Goal: Task Accomplishment & Management: Use online tool/utility

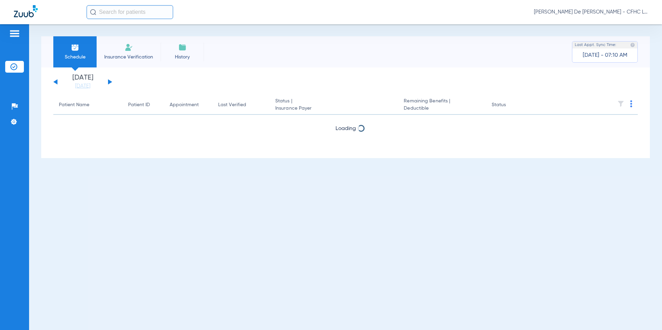
click at [109, 82] on button at bounding box center [110, 81] width 4 height 5
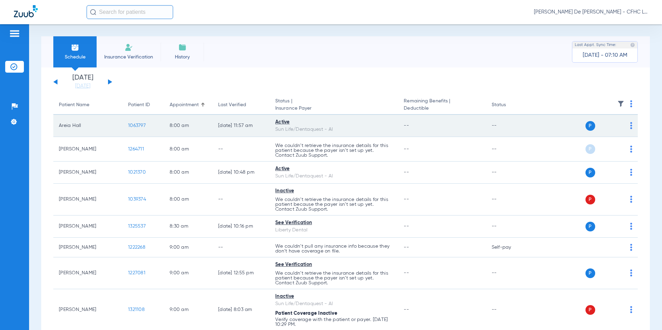
click at [140, 126] on span "1063797" at bounding box center [137, 125] width 18 height 5
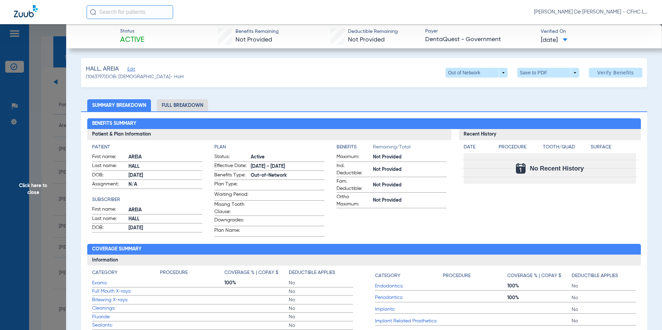
click at [202, 106] on li "Full Breakdown" at bounding box center [182, 105] width 51 height 12
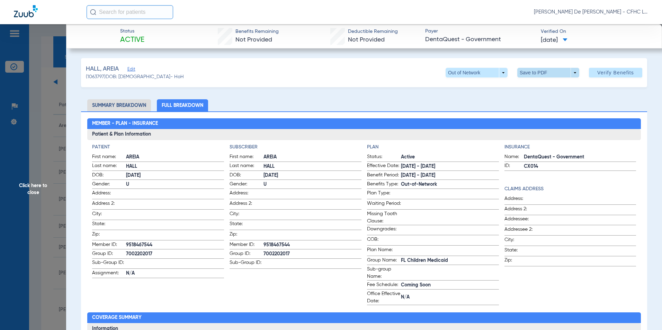
click at [531, 70] on span at bounding box center [548, 73] width 62 height 10
click at [532, 84] on span "Save to PDF" at bounding box center [544, 86] width 27 height 5
click at [40, 187] on span "Click here to close" at bounding box center [33, 189] width 66 height 330
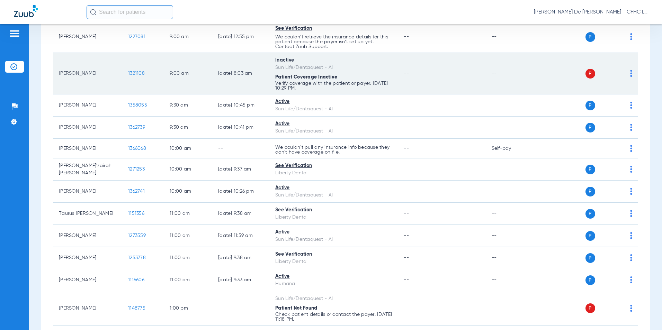
scroll to position [242, 0]
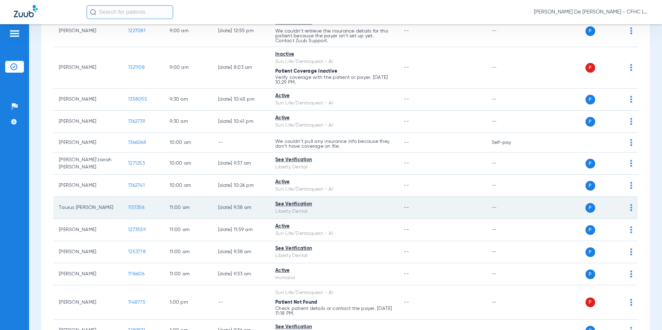
click at [133, 205] on span "1151356" at bounding box center [136, 207] width 16 height 5
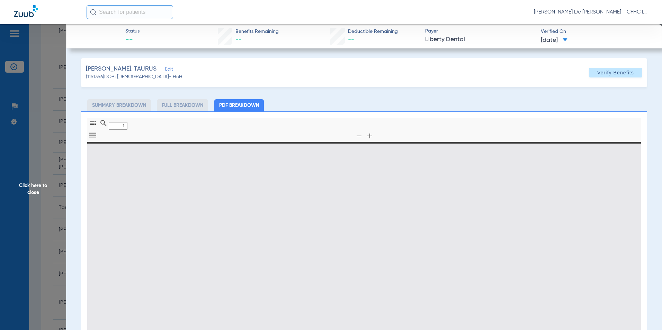
type input "0"
select select "page-width"
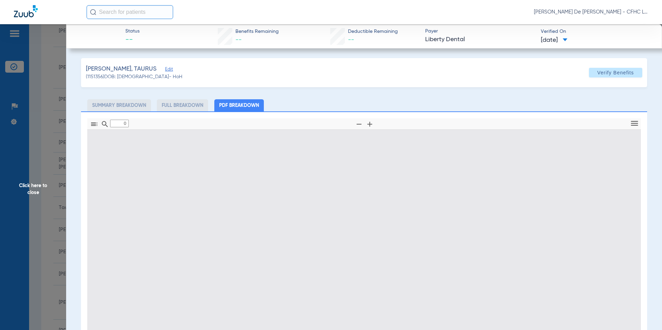
type input "1"
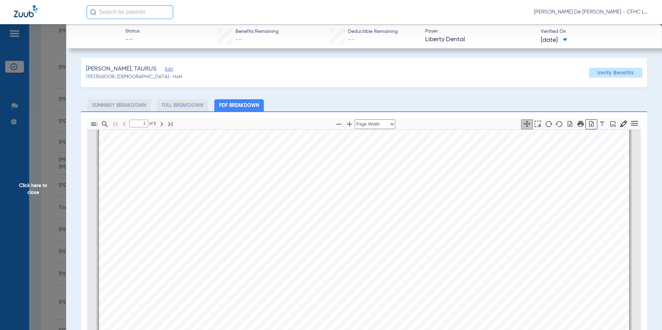
click at [589, 126] on icon "button" at bounding box center [591, 124] width 4 height 6
click at [37, 195] on span "Click here to close" at bounding box center [33, 189] width 66 height 330
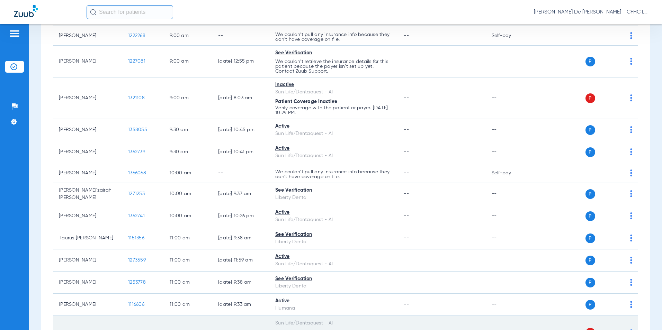
scroll to position [173, 0]
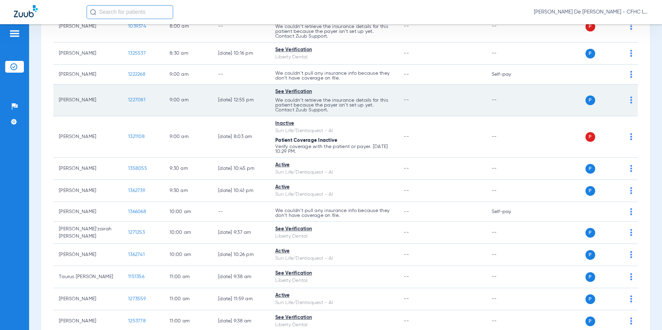
click at [138, 100] on span "1227081" at bounding box center [136, 100] width 17 height 5
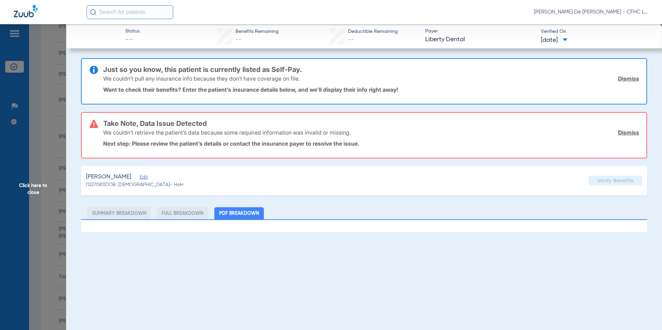
click at [627, 78] on link "Dismiss" at bounding box center [628, 78] width 21 height 7
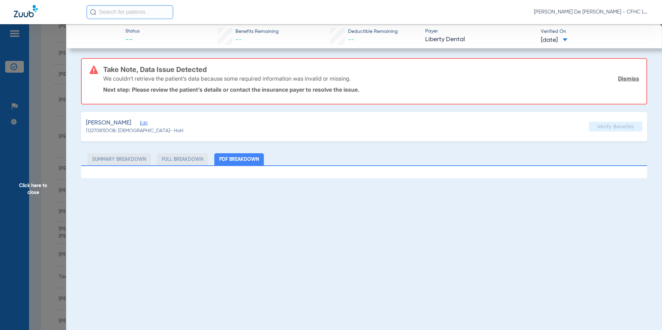
click at [627, 78] on link "Dismiss" at bounding box center [628, 78] width 21 height 7
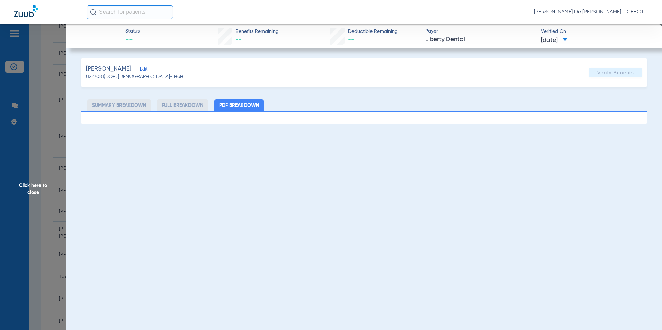
click at [140, 71] on span "Edit" at bounding box center [143, 70] width 6 height 7
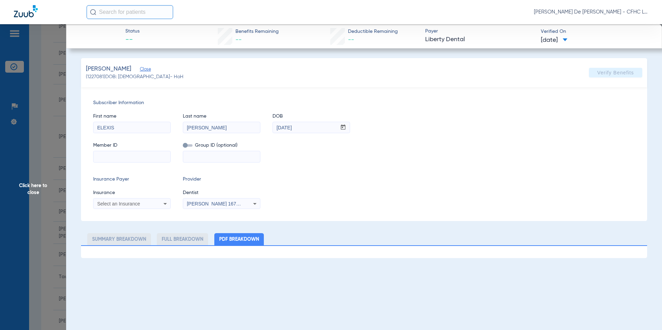
click at [33, 189] on span "Click here to close" at bounding box center [33, 189] width 66 height 330
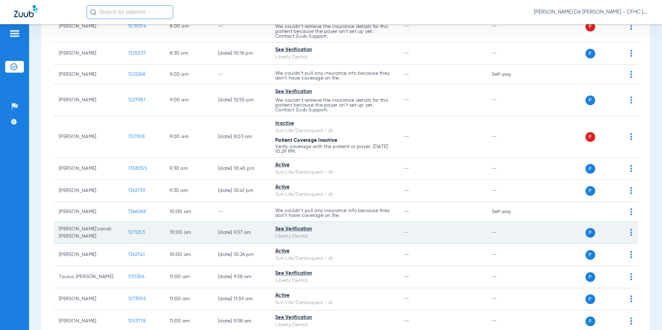
click at [141, 234] on span "1271253" at bounding box center [136, 232] width 17 height 5
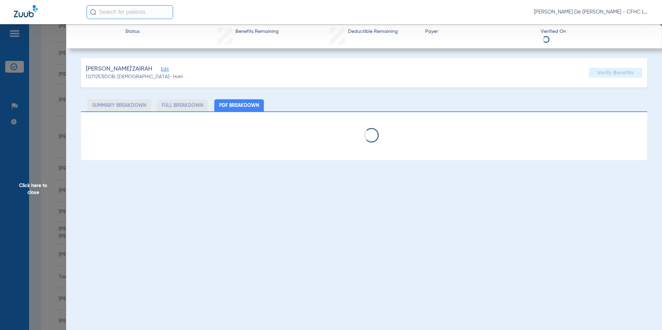
select select "page-width"
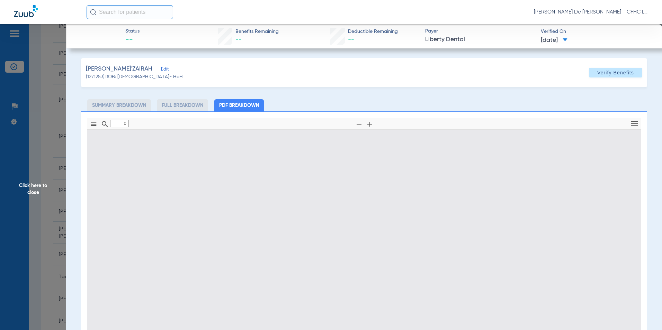
type input "1"
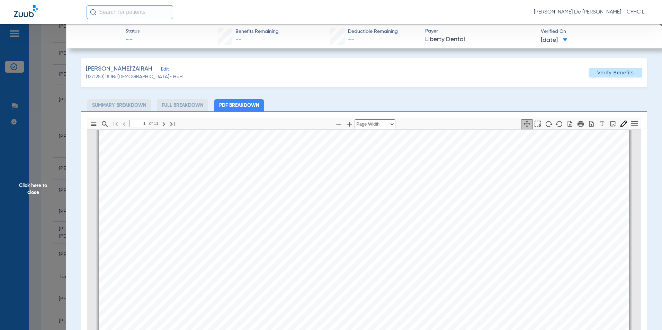
drag, startPoint x: 30, startPoint y: 184, endPoint x: 20, endPoint y: 182, distance: 10.2
click at [30, 184] on span "Click here to close" at bounding box center [33, 189] width 66 height 330
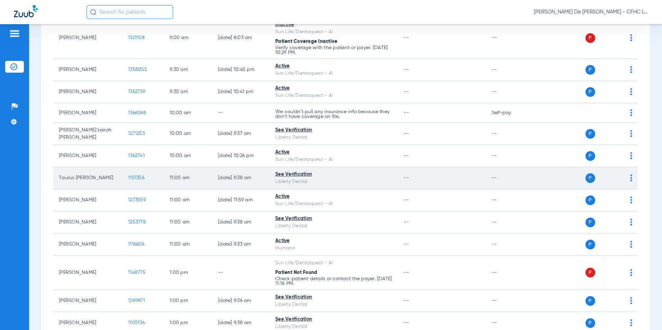
scroll to position [277, 0]
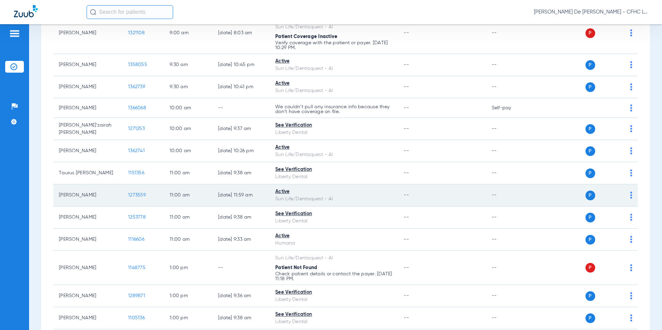
click at [131, 195] on span "1273559" at bounding box center [137, 195] width 18 height 5
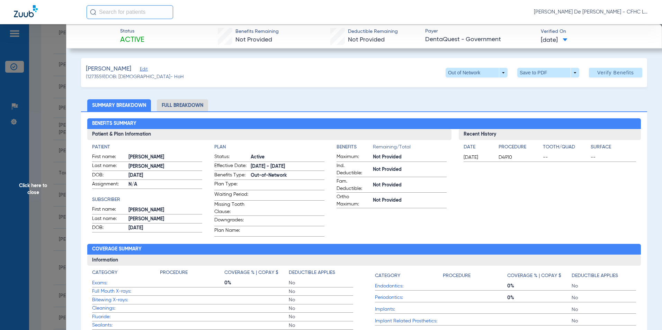
click at [37, 190] on span "Click here to close" at bounding box center [33, 189] width 66 height 330
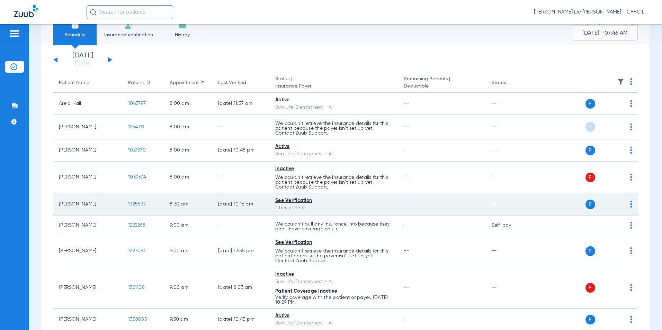
scroll to position [35, 0]
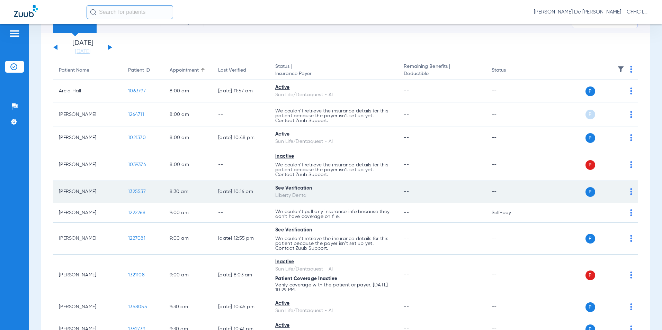
click at [140, 193] on span "1325537" at bounding box center [137, 191] width 18 height 5
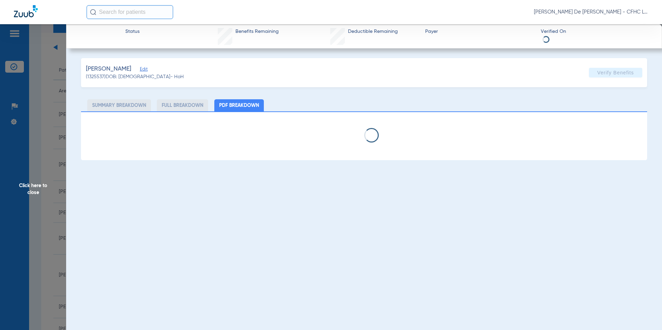
select select "page-width"
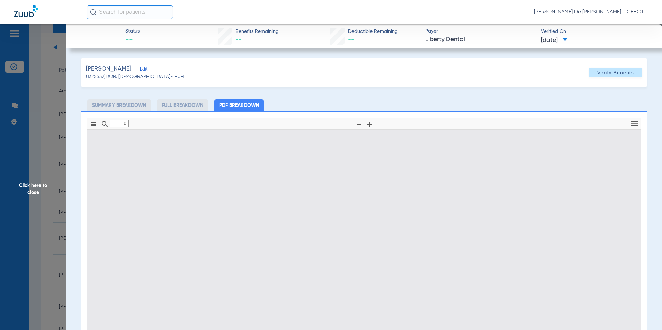
type input "1"
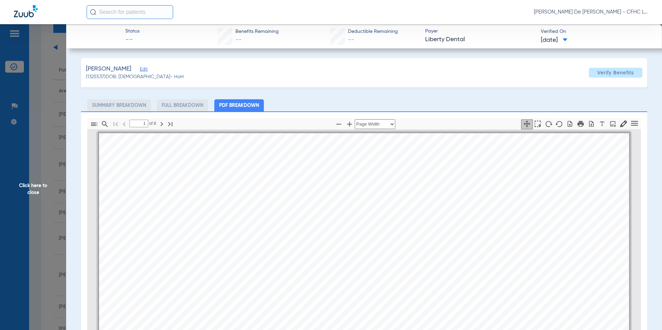
scroll to position [3, 0]
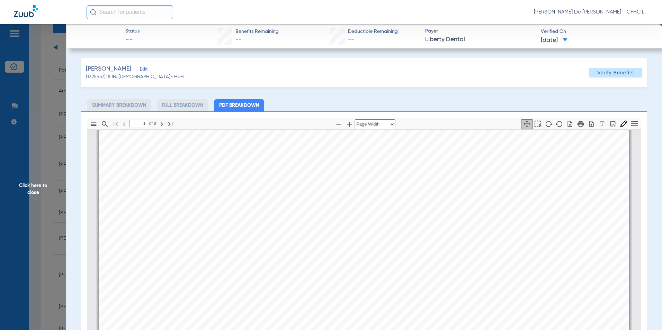
click at [33, 189] on span "Click here to close" at bounding box center [33, 189] width 66 height 330
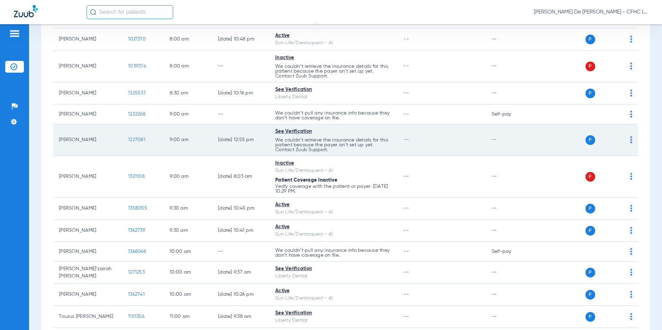
scroll to position [138, 0]
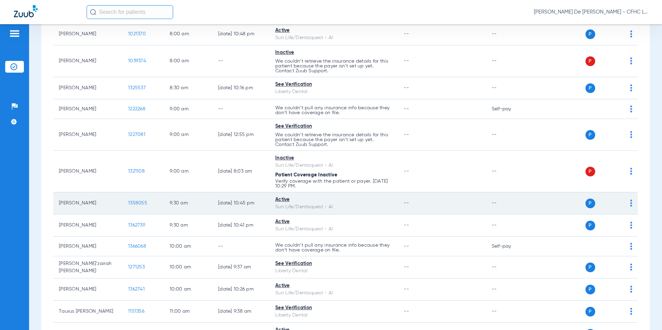
click at [142, 202] on span "1358055" at bounding box center [137, 203] width 19 height 5
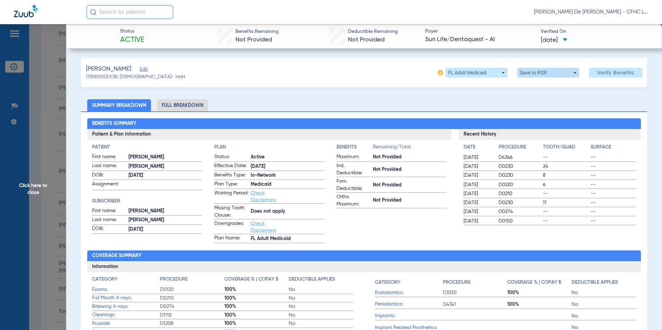
click at [531, 75] on span at bounding box center [548, 73] width 62 height 10
click at [529, 85] on button "insert_drive_file Save to PDF" at bounding box center [538, 87] width 52 height 14
click at [20, 183] on span "Click here to close" at bounding box center [33, 189] width 66 height 330
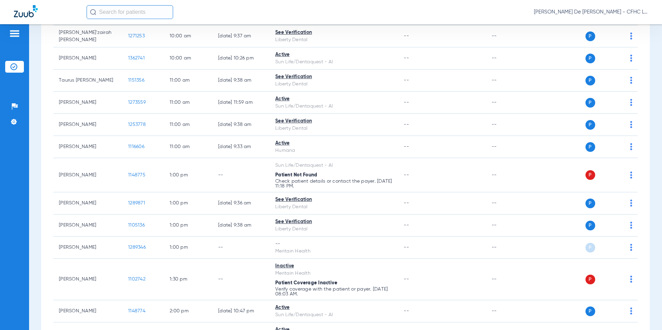
scroll to position [415, 0]
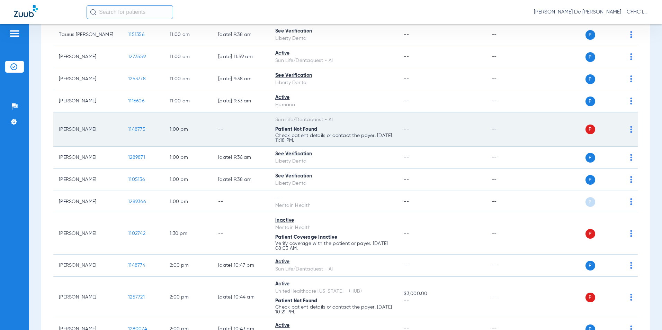
click at [132, 128] on span "1148775" at bounding box center [136, 129] width 17 height 5
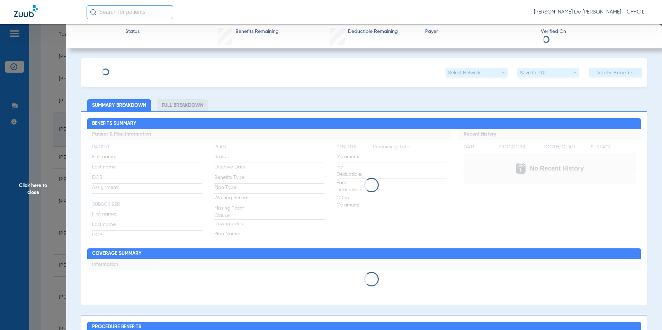
type input "[PERSON_NAME]"
type input "[DATE]"
type input "9548286505"
type input "99999"
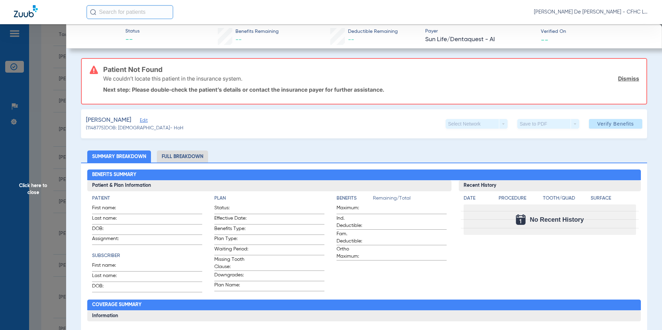
drag, startPoint x: 167, startPoint y: 122, endPoint x: 162, endPoint y: 122, distance: 5.5
click at [166, 122] on div "[PERSON_NAME] (1148775) DOB: [DEMOGRAPHIC_DATA] - HoH Select Network arrow_drop…" at bounding box center [364, 123] width 566 height 29
click at [146, 122] on span "Edit" at bounding box center [143, 121] width 6 height 7
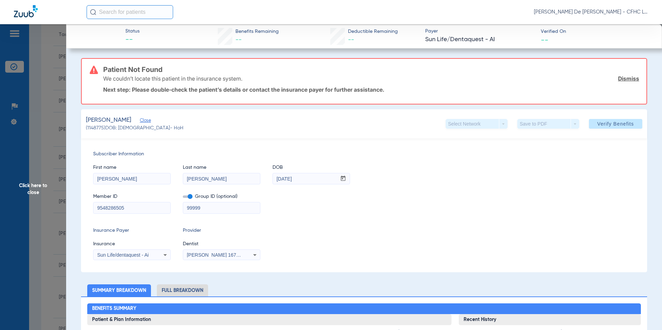
click at [34, 194] on span "Click here to close" at bounding box center [33, 189] width 66 height 330
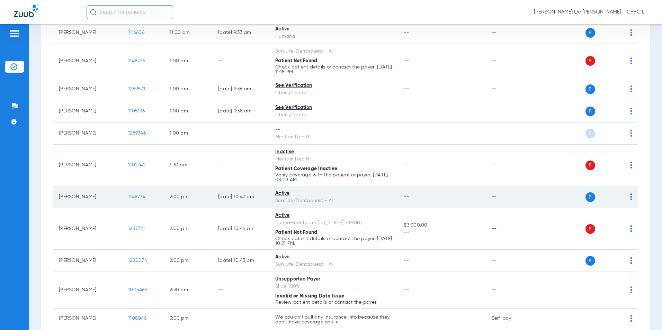
scroll to position [484, 0]
click at [138, 195] on span "1148774" at bounding box center [136, 196] width 17 height 5
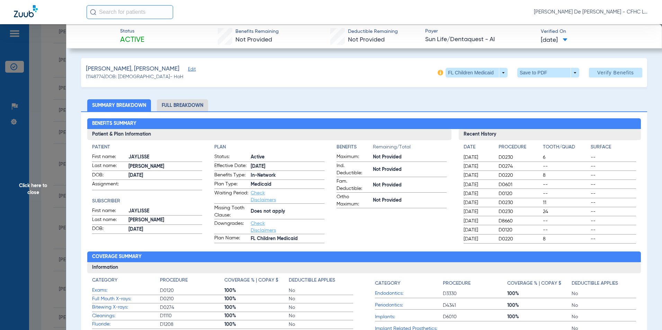
click at [198, 104] on li "Full Breakdown" at bounding box center [182, 105] width 51 height 12
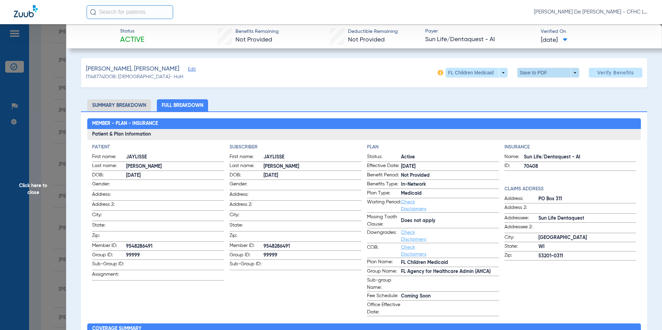
click at [530, 72] on span at bounding box center [548, 73] width 62 height 10
click at [531, 86] on span "Save to PDF" at bounding box center [544, 86] width 27 height 5
click at [34, 185] on span "Click here to close" at bounding box center [33, 189] width 66 height 330
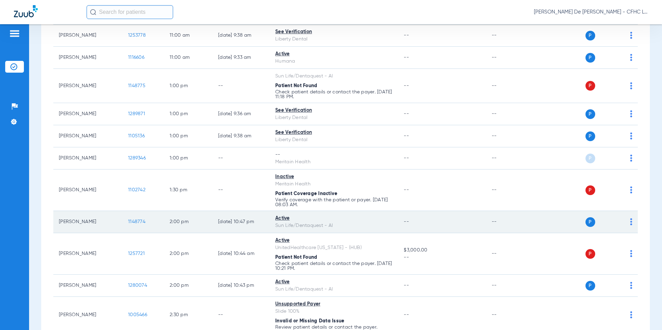
scroll to position [450, 0]
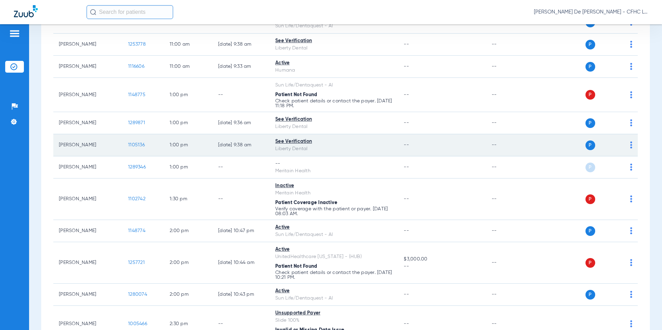
click at [140, 143] on span "1105136" at bounding box center [136, 145] width 17 height 5
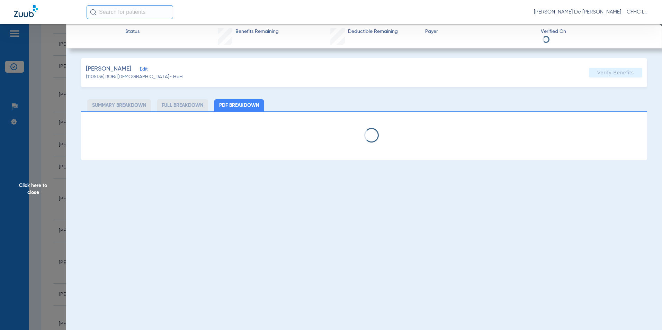
select select "page-width"
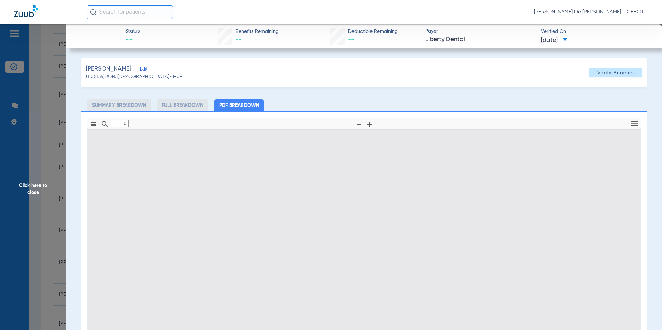
type input "1"
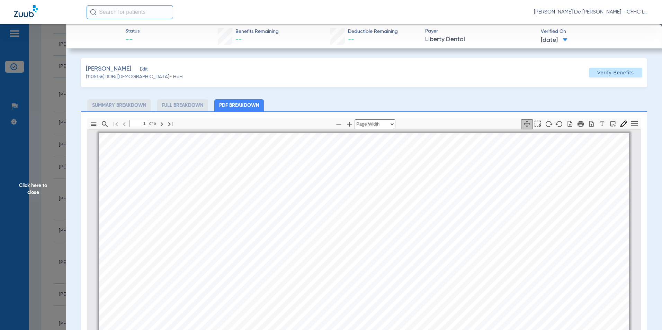
scroll to position [3, 0]
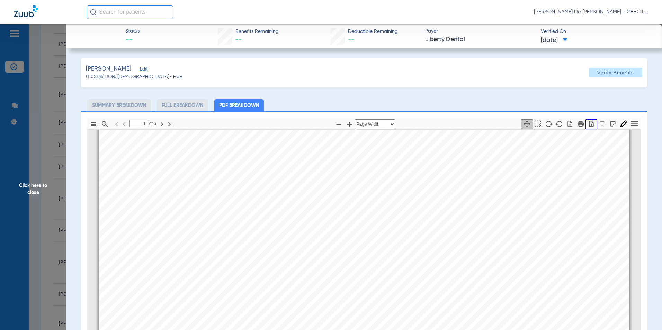
click at [589, 125] on icon "button" at bounding box center [591, 124] width 4 height 6
drag, startPoint x: 36, startPoint y: 189, endPoint x: 10, endPoint y: 186, distance: 25.8
click at [36, 189] on span "Click here to close" at bounding box center [33, 189] width 66 height 330
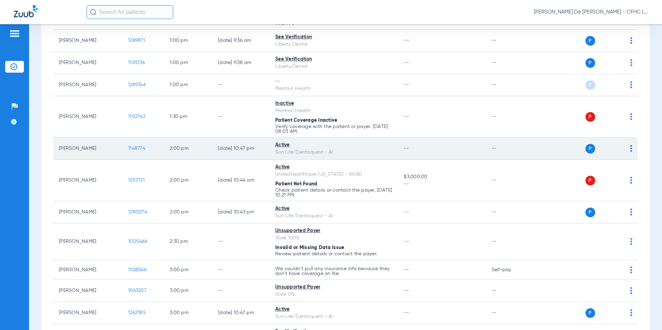
scroll to position [554, 0]
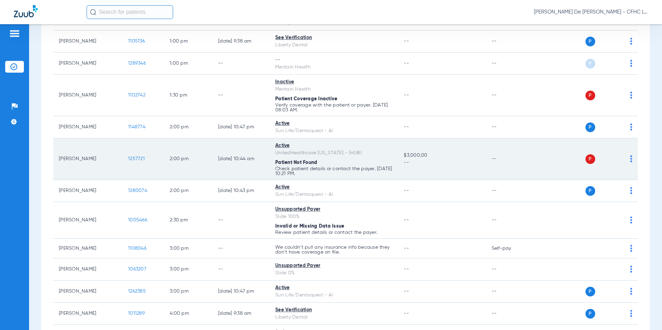
click at [135, 158] on span "1257721" at bounding box center [136, 158] width 17 height 5
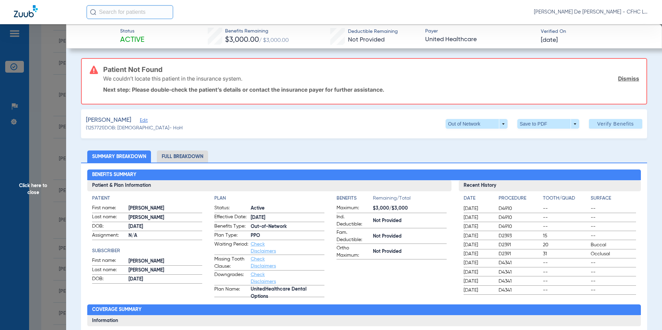
click at [628, 78] on link "Dismiss" at bounding box center [628, 78] width 21 height 7
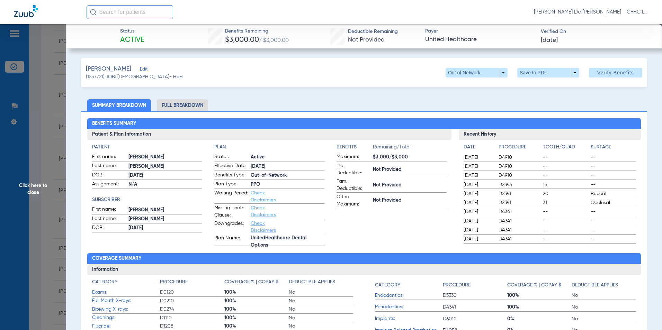
click at [174, 102] on li "Full Breakdown" at bounding box center [182, 105] width 51 height 12
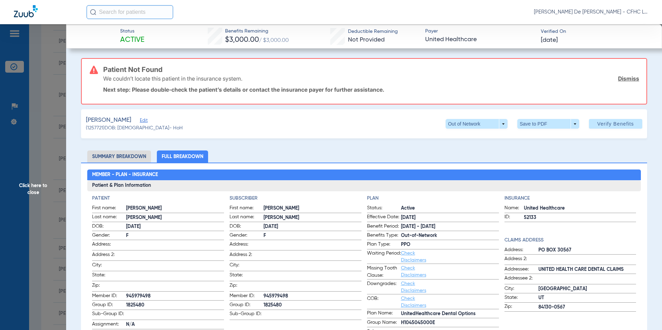
click at [146, 121] on span "Edit" at bounding box center [143, 121] width 6 height 7
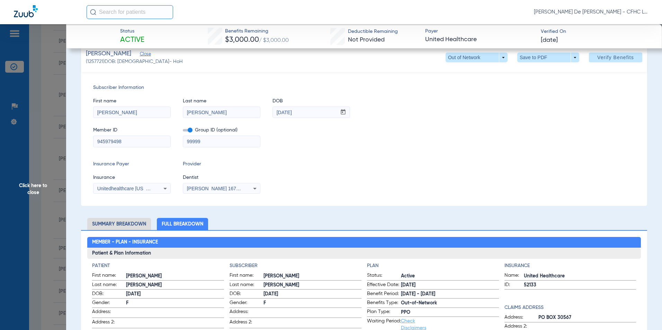
scroll to position [69, 0]
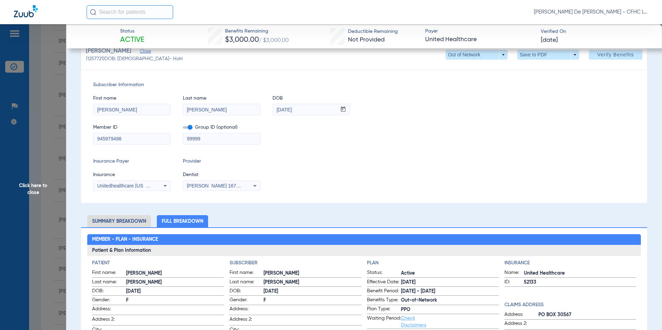
drag, startPoint x: 222, startPoint y: 141, endPoint x: 155, endPoint y: 140, distance: 67.5
click at [155, 141] on div "Member ID 945979498 Group ID (optional) 99999" at bounding box center [363, 131] width 541 height 27
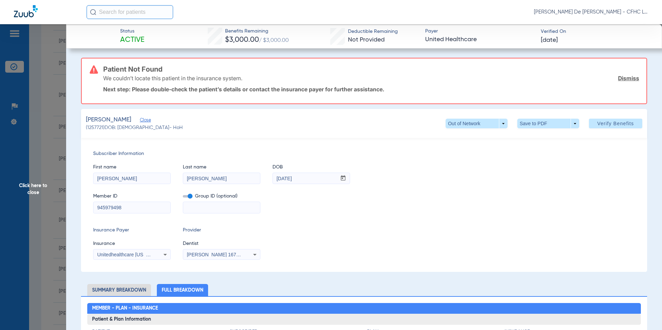
scroll to position [0, 0]
click at [589, 124] on span at bounding box center [615, 124] width 53 height 17
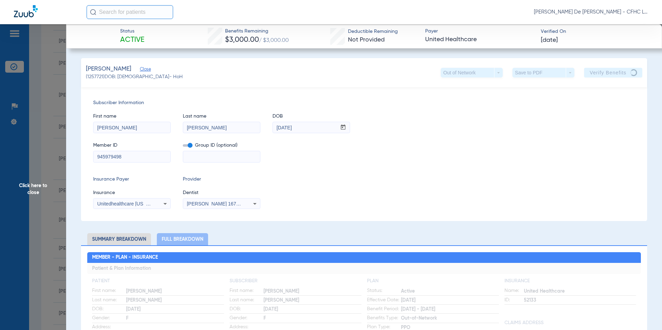
click at [30, 191] on span "Click here to close" at bounding box center [33, 189] width 66 height 330
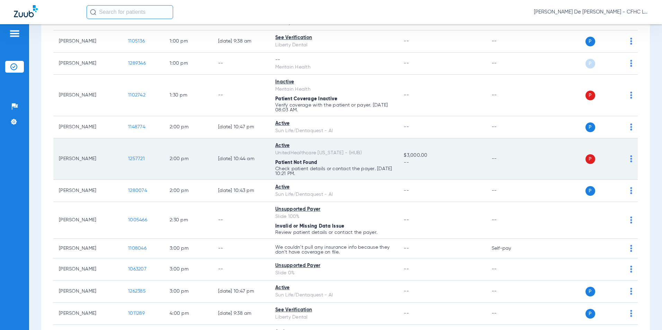
click at [142, 159] on span "1257721" at bounding box center [136, 158] width 17 height 5
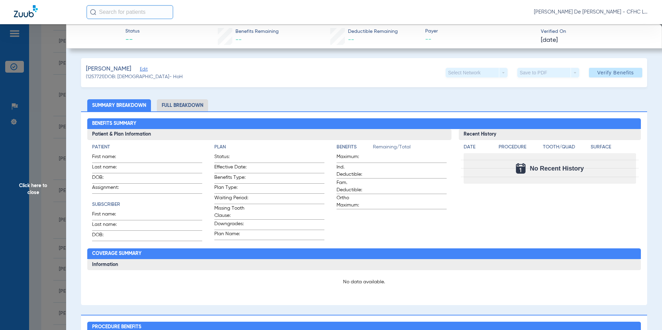
click at [38, 188] on span "Click here to close" at bounding box center [33, 189] width 66 height 330
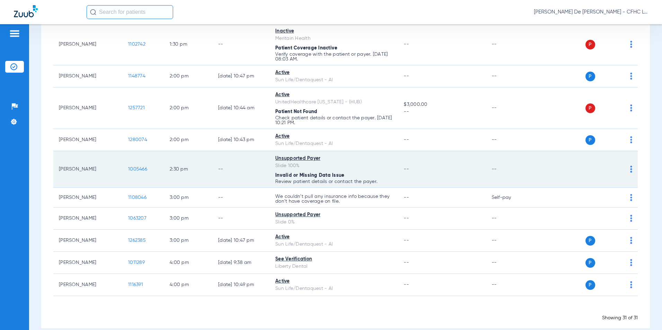
scroll to position [615, 0]
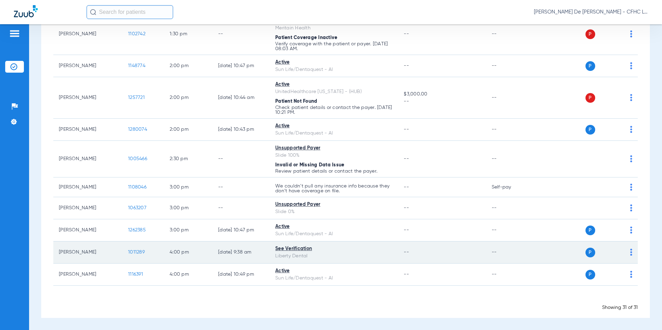
click at [137, 253] on span "1011289" at bounding box center [136, 252] width 17 height 5
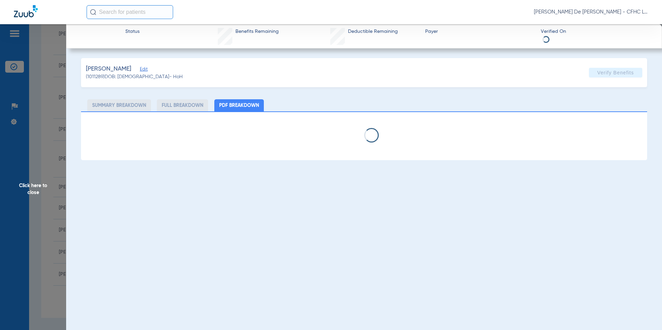
select select "page-width"
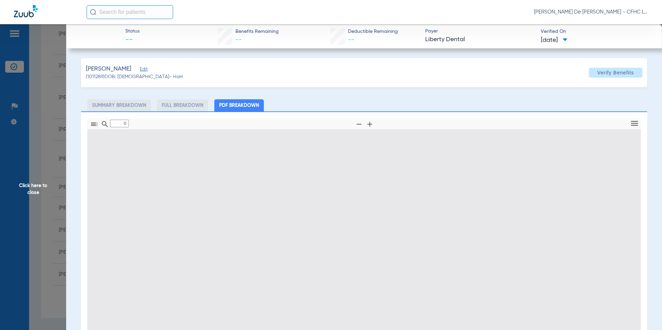
type input "1"
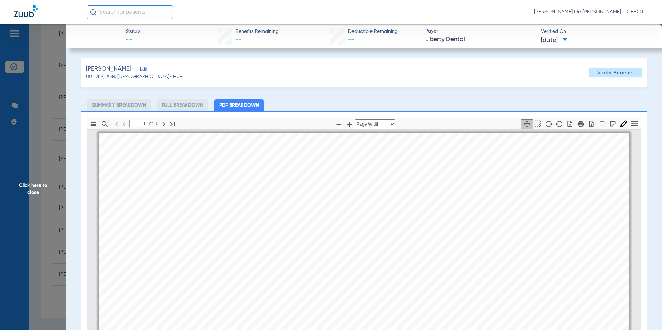
scroll to position [3, 0]
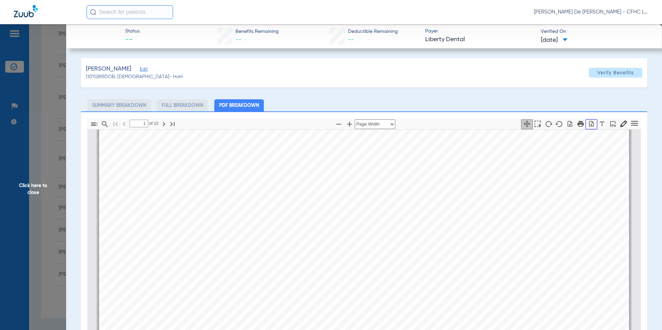
click at [589, 124] on icon "button" at bounding box center [591, 124] width 4 height 6
click at [32, 191] on span "Click here to close" at bounding box center [33, 189] width 66 height 330
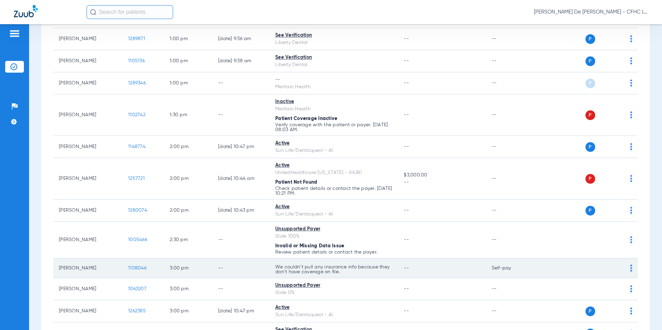
scroll to position [511, 0]
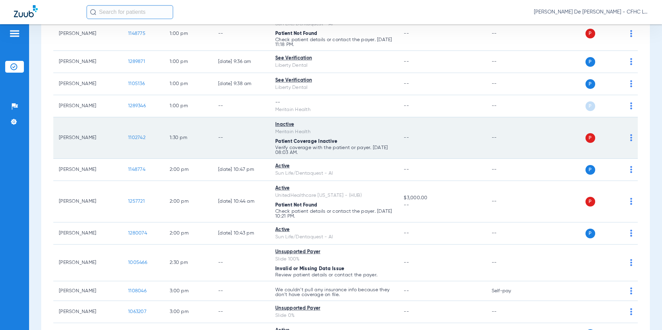
click at [139, 139] on span "1102742" at bounding box center [136, 137] width 17 height 5
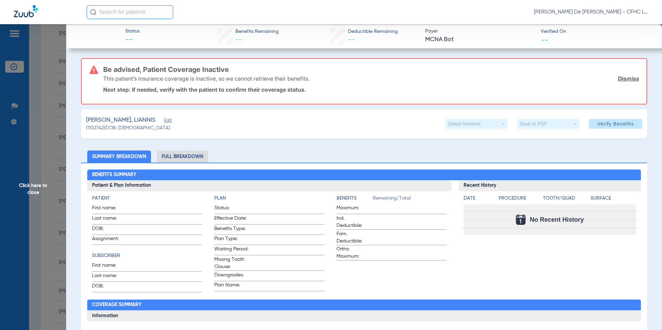
click at [27, 191] on span "Click here to close" at bounding box center [33, 189] width 66 height 330
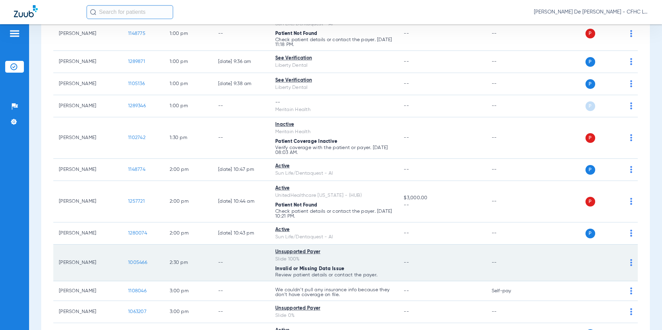
click at [139, 264] on span "1005466" at bounding box center [137, 262] width 19 height 5
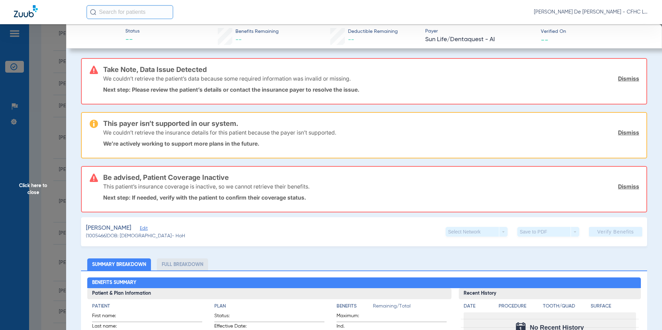
click at [37, 189] on span "Click here to close" at bounding box center [33, 189] width 66 height 330
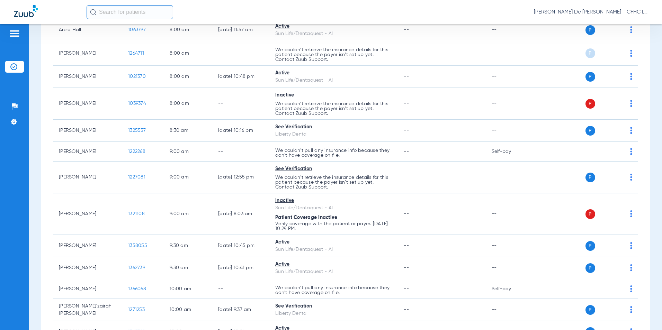
scroll to position [0, 0]
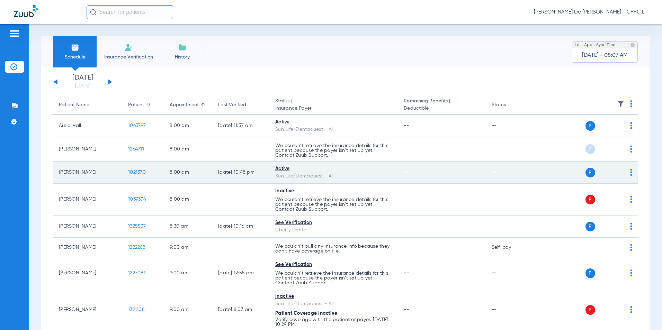
click at [140, 172] on span "1021370" at bounding box center [137, 172] width 18 height 5
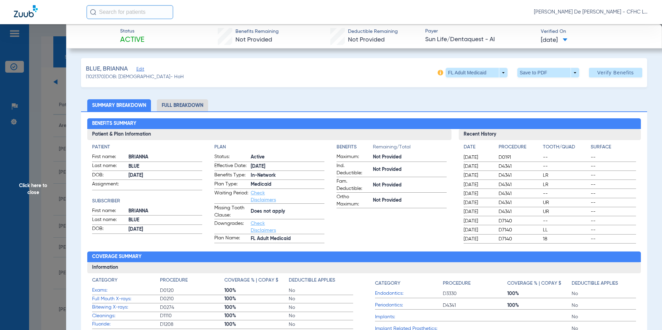
click at [179, 109] on li "Full Breakdown" at bounding box center [182, 105] width 51 height 12
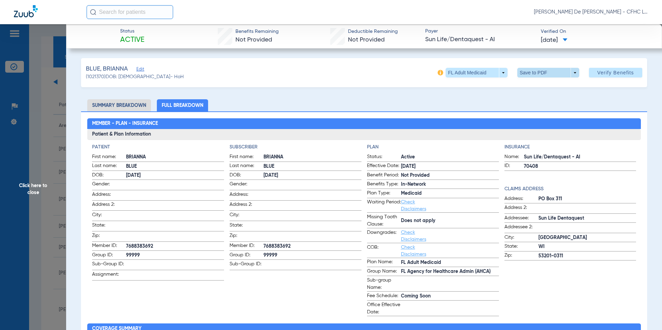
click at [532, 68] on span at bounding box center [548, 73] width 62 height 10
click at [531, 86] on span "Save to PDF" at bounding box center [544, 86] width 27 height 5
click at [34, 184] on span "Click here to close" at bounding box center [33, 189] width 66 height 330
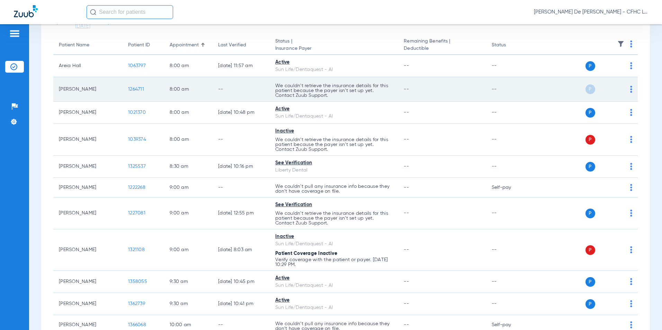
scroll to position [69, 0]
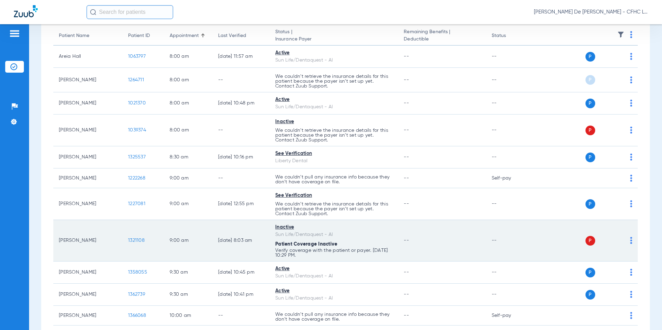
click at [133, 239] on span "1321108" at bounding box center [136, 240] width 17 height 5
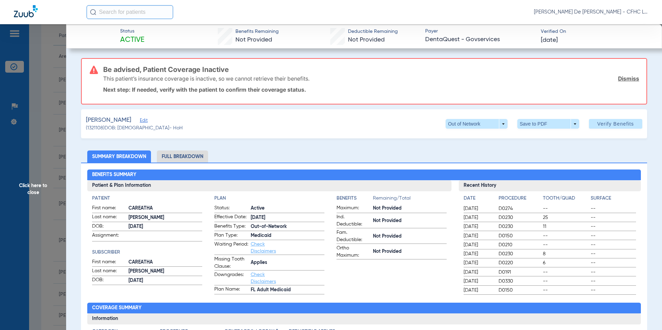
click at [29, 193] on span "Click here to close" at bounding box center [33, 189] width 66 height 330
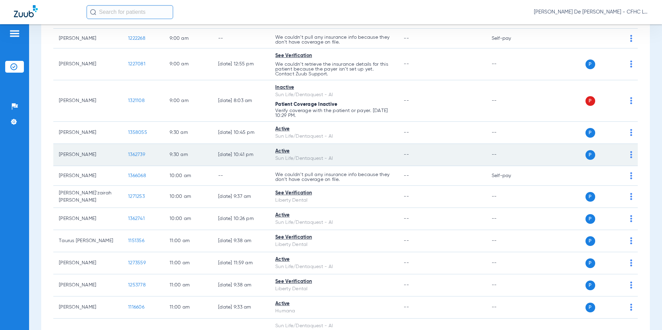
scroll to position [242, 0]
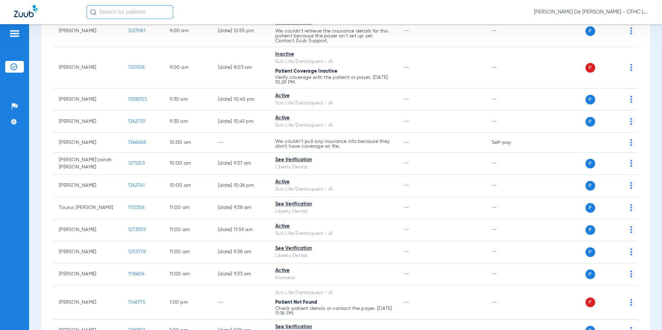
click at [142, 9] on input "text" at bounding box center [130, 12] width 87 height 14
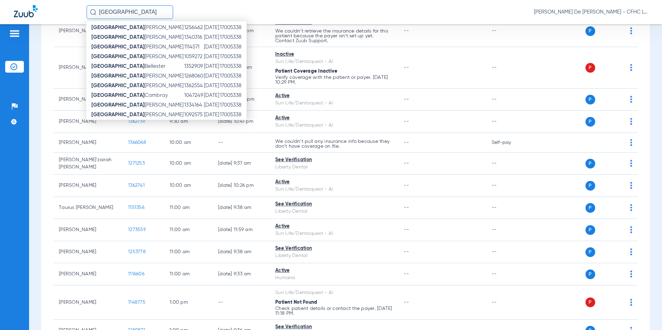
scroll to position [0, 0]
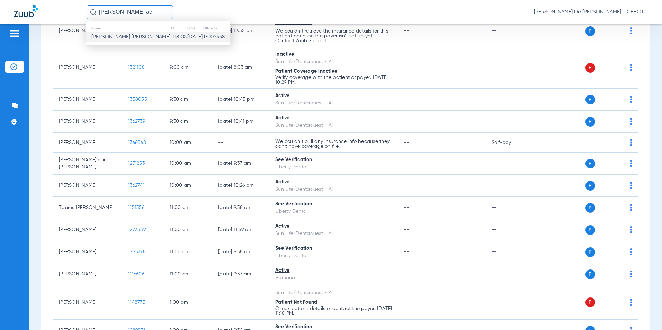
type input "[PERSON_NAME] ac"
click at [150, 36] on span "[PERSON_NAME] [PERSON_NAME]" at bounding box center [130, 36] width 79 height 5
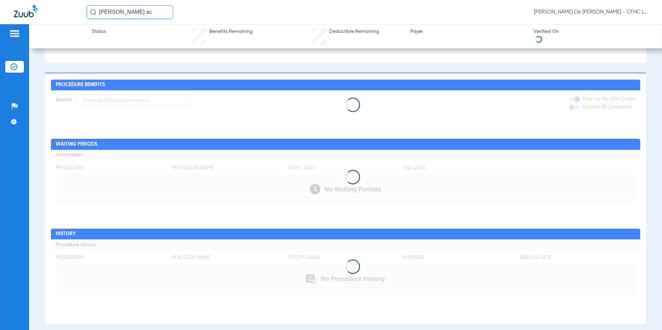
scroll to position [293, 0]
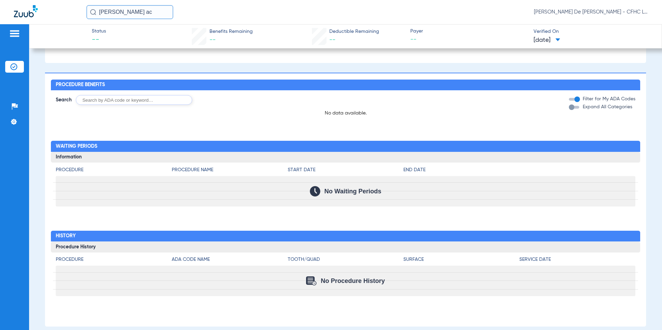
type input "[GEOGRAPHIC_DATA]"
type input "[PERSON_NAME]"
type input "[DATE]"
type input "9494817958"
type input "99999"
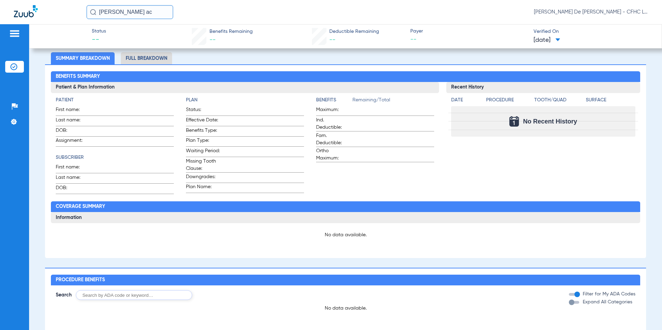
scroll to position [0, 0]
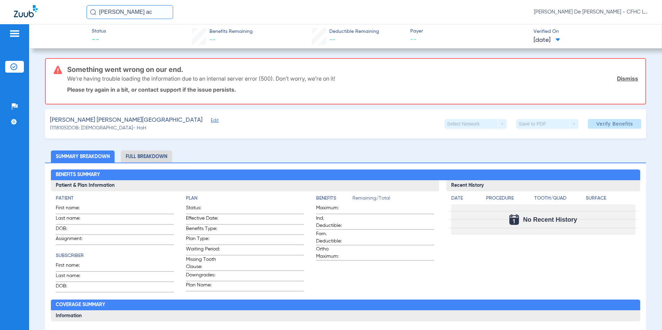
click at [211, 121] on span "Edit" at bounding box center [214, 121] width 6 height 7
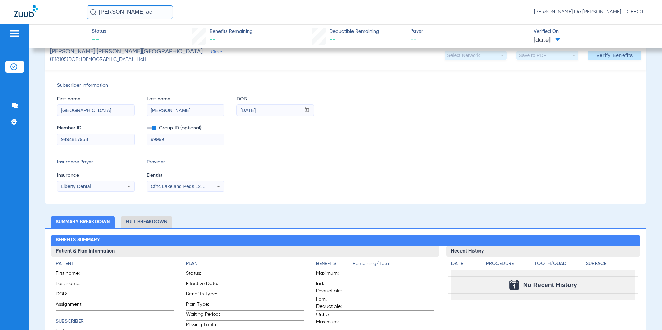
scroll to position [69, 0]
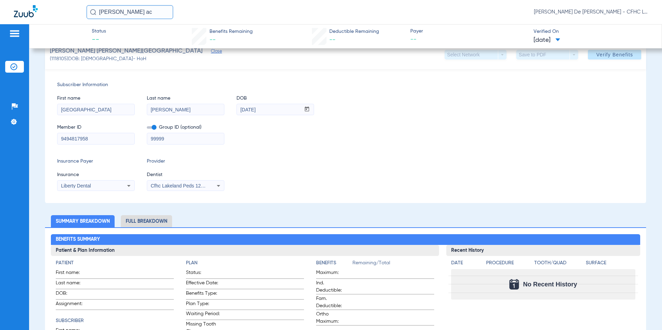
drag, startPoint x: 180, startPoint y: 139, endPoint x: 110, endPoint y: 142, distance: 70.3
click at [110, 142] on div "Member ID 9494817958 Group ID (optional) 99999" at bounding box center [345, 131] width 577 height 27
click at [169, 183] on span "Cfhc Lakeland Peds 1205336690" at bounding box center [187, 186] width 72 height 6
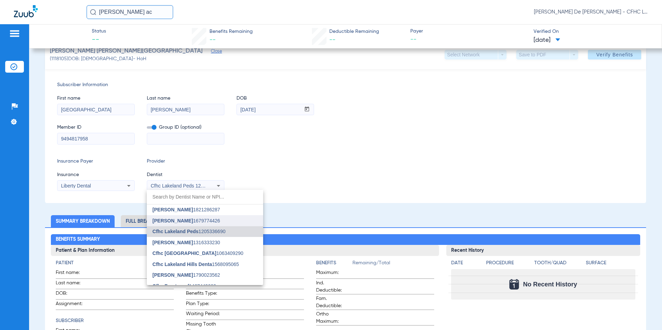
click at [176, 218] on span "[PERSON_NAME]" at bounding box center [172, 221] width 40 height 6
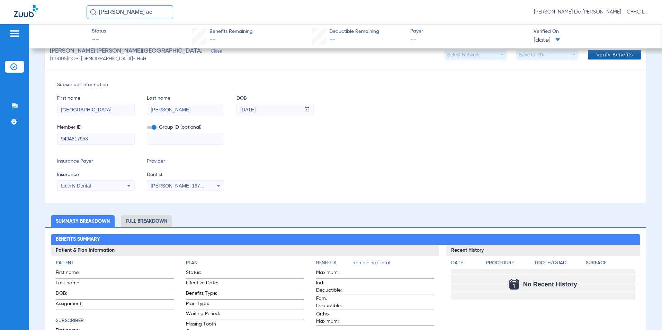
click at [596, 53] on span "Verify Benefits" at bounding box center [614, 55] width 37 height 6
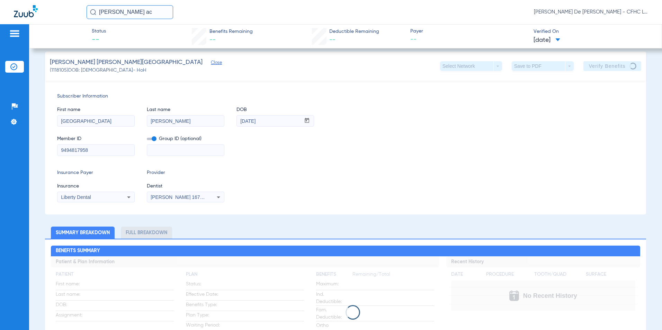
scroll to position [0, 0]
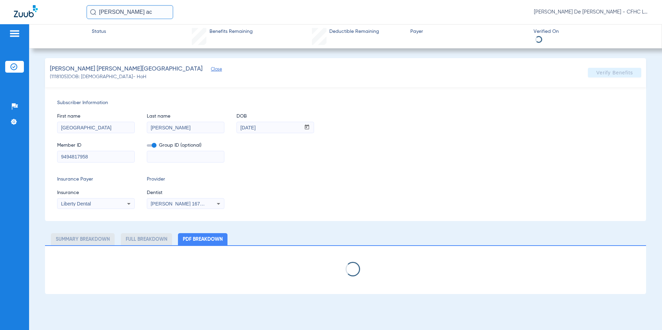
select select "page-width"
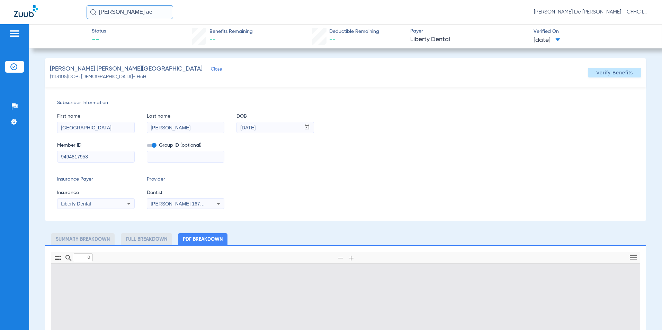
type input "1"
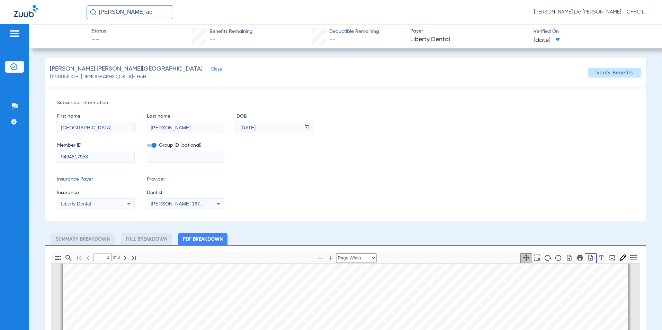
click at [588, 260] on icon "button" at bounding box center [590, 258] width 4 height 6
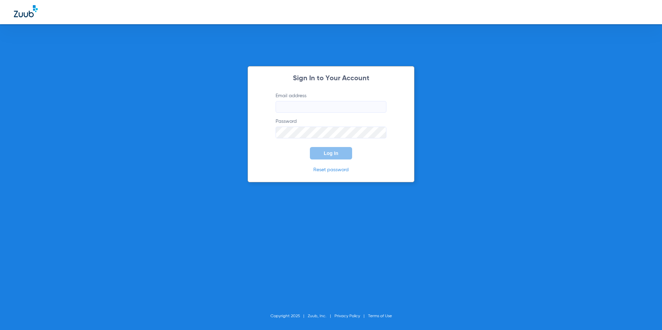
type input "[EMAIL_ADDRESS][DOMAIN_NAME]"
click at [319, 149] on button "Log In" at bounding box center [331, 153] width 42 height 12
